Goal: Obtain resource: Obtain resource

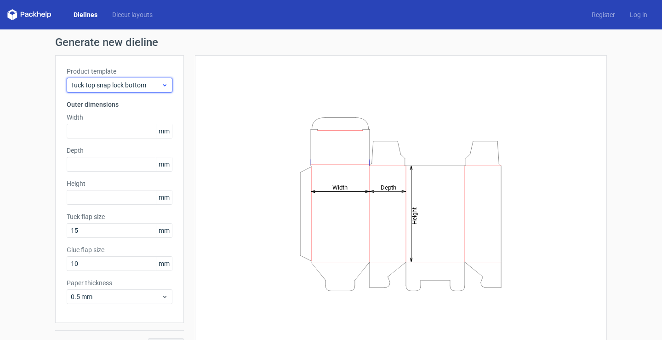
click at [142, 87] on span "Tuck top snap lock bottom" at bounding box center [116, 84] width 91 height 9
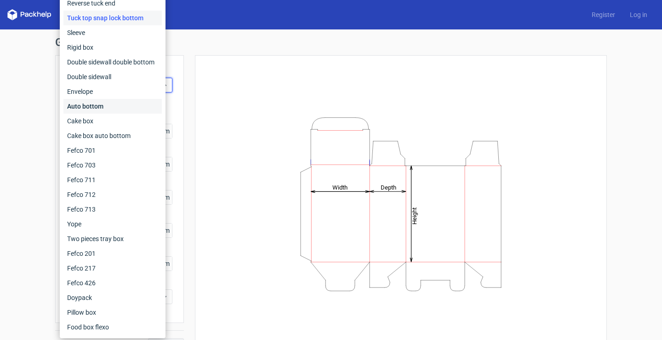
click at [79, 108] on div "Auto bottom" at bounding box center [112, 106] width 98 height 15
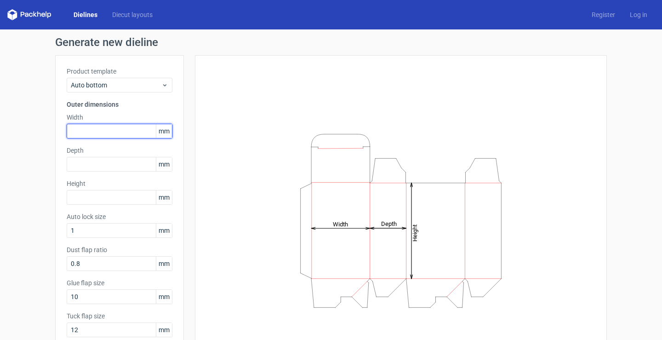
click at [103, 130] on input "text" at bounding box center [120, 131] width 106 height 15
type input "73"
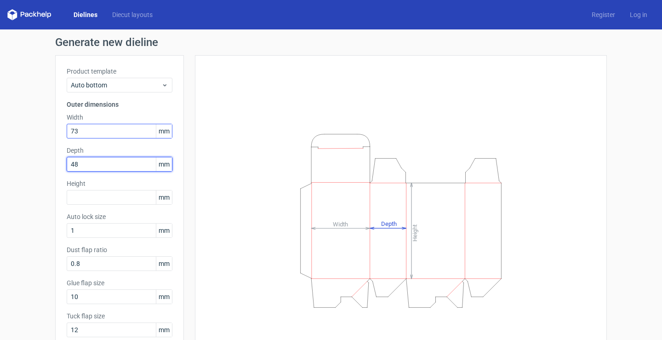
type input "48"
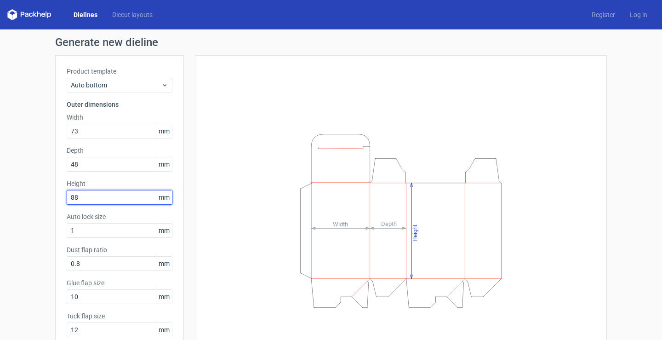
type input "88"
click at [222, 151] on div "Height Depth Width" at bounding box center [400, 221] width 389 height 308
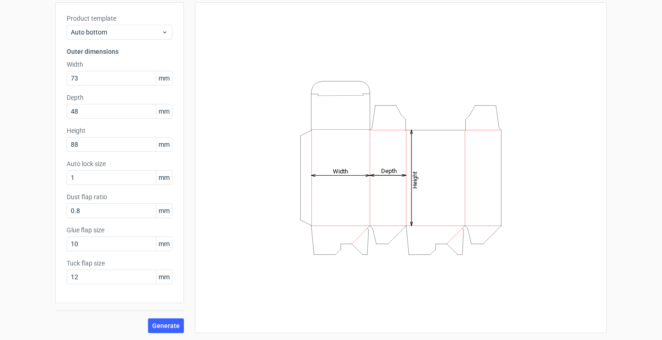
scroll to position [53, 0]
click at [160, 327] on span "Generate" at bounding box center [166, 325] width 28 height 6
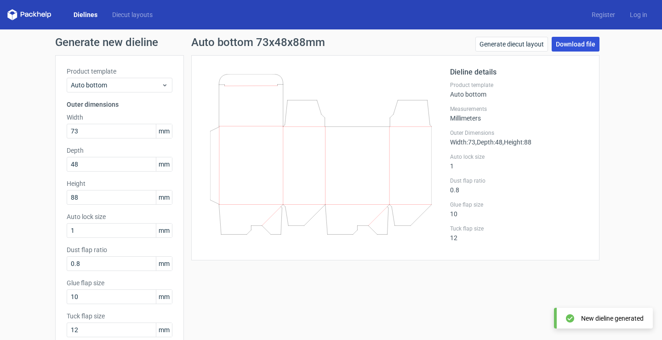
click at [588, 42] on link "Download file" at bounding box center [576, 44] width 48 height 15
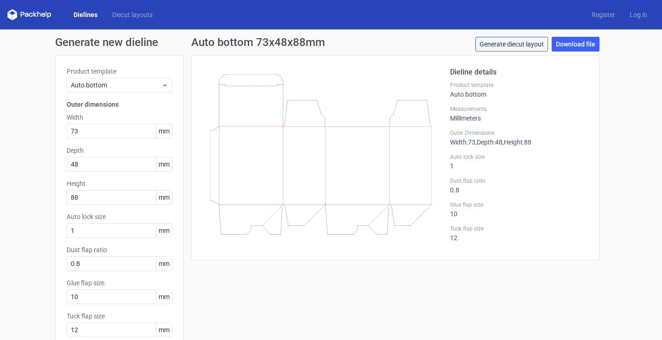
click at [499, 47] on link "Generate diecut layout" at bounding box center [511, 44] width 73 height 15
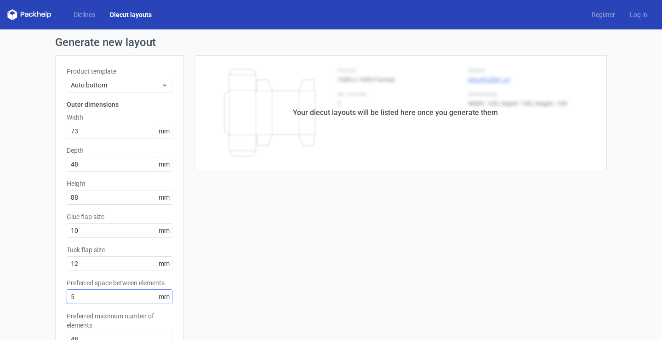
scroll to position [222, 0]
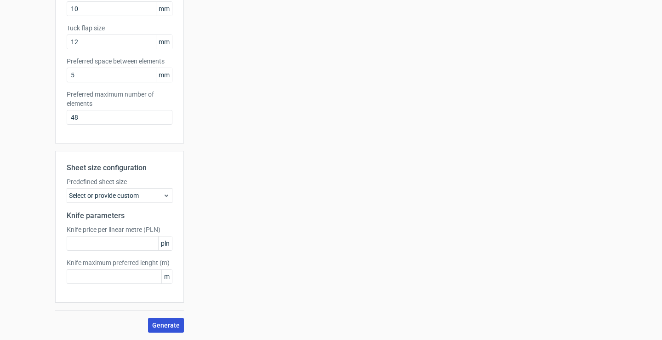
click at [155, 323] on span "Generate" at bounding box center [166, 325] width 28 height 6
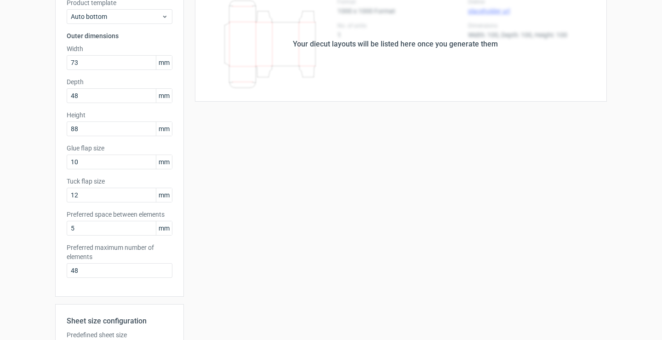
scroll to position [38, 0]
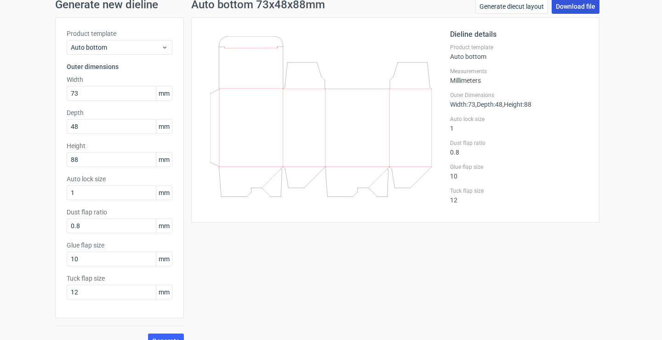
click at [575, 8] on div "Dielines Diecut layouts Register Log in Generate new dieline Product template A…" at bounding box center [331, 132] width 662 height 340
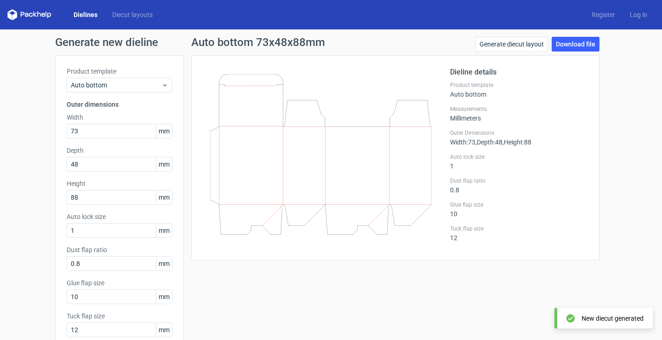
click at [605, 321] on div "New diecut generated" at bounding box center [613, 318] width 62 height 9
click at [570, 45] on link "Download file" at bounding box center [576, 44] width 48 height 15
